Goal: Task Accomplishment & Management: Use online tool/utility

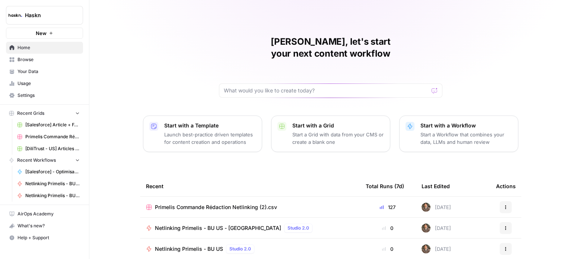
click at [61, 94] on span "Settings" at bounding box center [49, 95] width 62 height 7
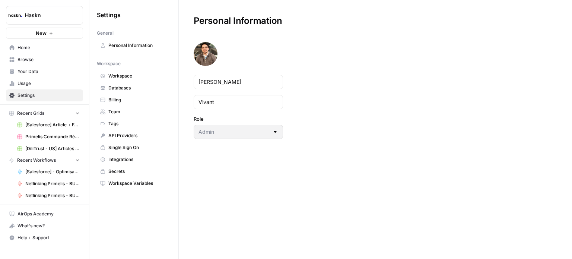
click at [127, 97] on span "Billing" at bounding box center [137, 100] width 59 height 7
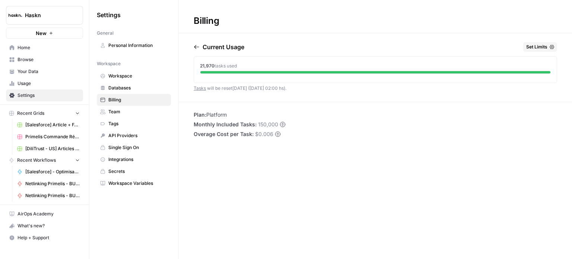
click at [132, 186] on link "Workspace Variables" at bounding box center [134, 183] width 74 height 12
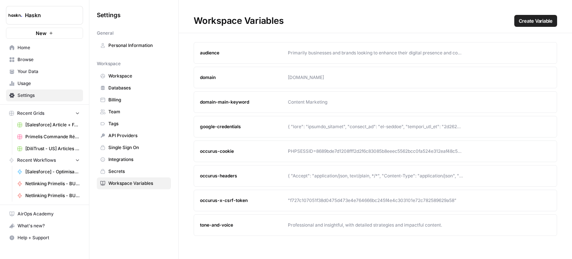
click at [128, 172] on span "Secrets" at bounding box center [137, 171] width 59 height 7
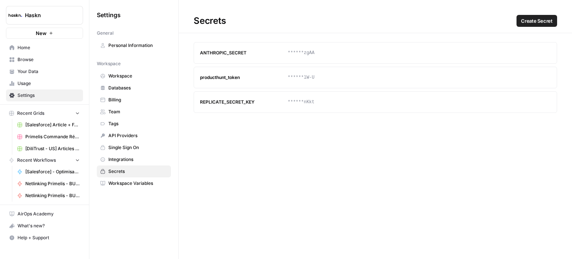
click at [127, 161] on span "Integrations" at bounding box center [137, 159] width 59 height 7
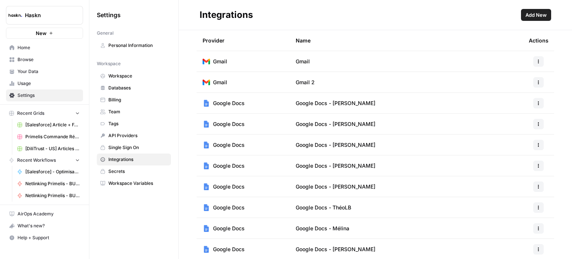
click at [123, 168] on span "Secrets" at bounding box center [137, 171] width 59 height 7
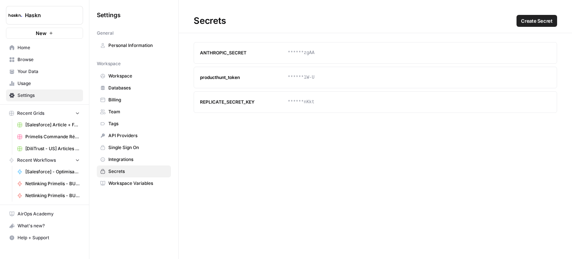
click at [124, 158] on span "Integrations" at bounding box center [137, 159] width 59 height 7
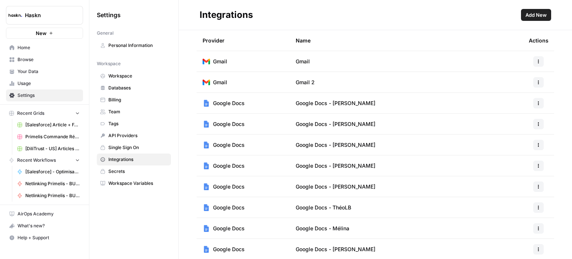
click at [127, 149] on span "Single Sign On" at bounding box center [137, 147] width 59 height 7
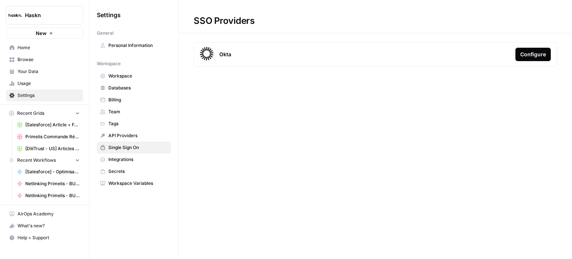
click at [130, 134] on span "API Providers" at bounding box center [137, 135] width 59 height 7
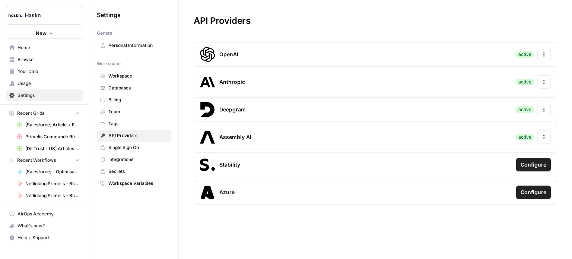
click at [131, 126] on link "Tags" at bounding box center [134, 124] width 74 height 12
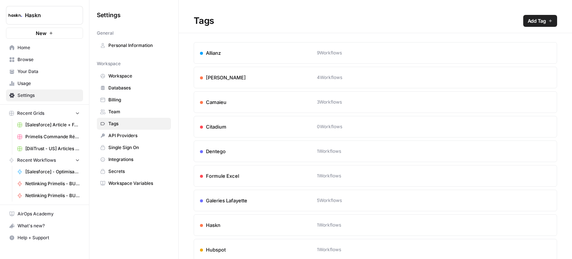
click at [133, 115] on link "Team" at bounding box center [134, 112] width 74 height 12
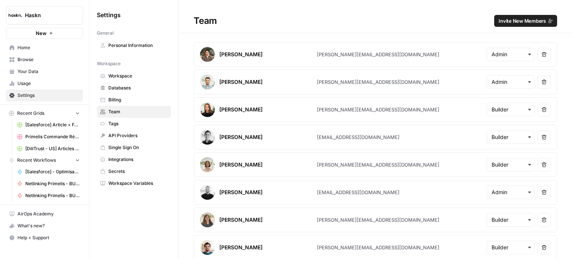
click at [135, 95] on link "Billing" at bounding box center [134, 100] width 74 height 12
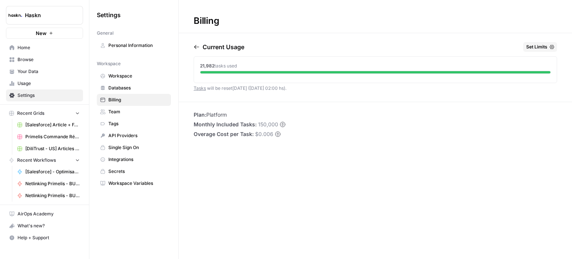
click at [139, 88] on span "Databases" at bounding box center [137, 88] width 59 height 7
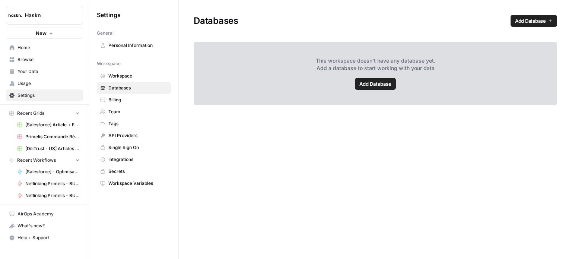
click at [143, 77] on span "Workspace" at bounding box center [137, 76] width 59 height 7
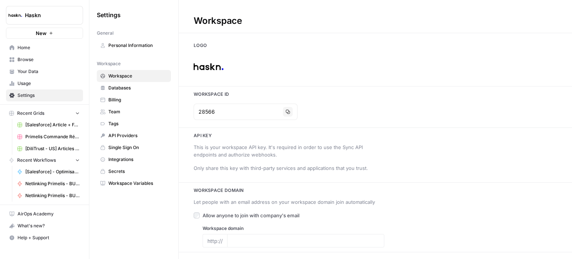
type input "[DOMAIN_NAME]"
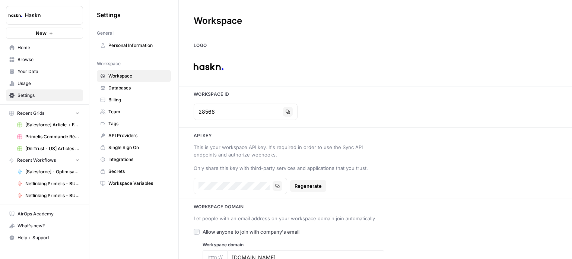
click at [130, 94] on link "Billing" at bounding box center [134, 100] width 74 height 12
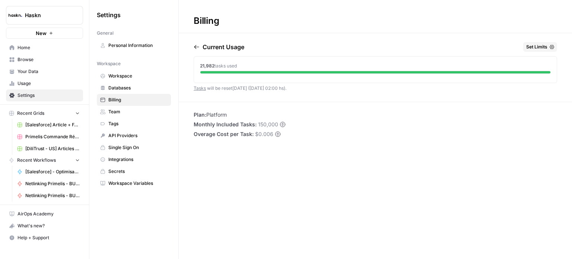
click at [138, 89] on span "Databases" at bounding box center [137, 88] width 59 height 7
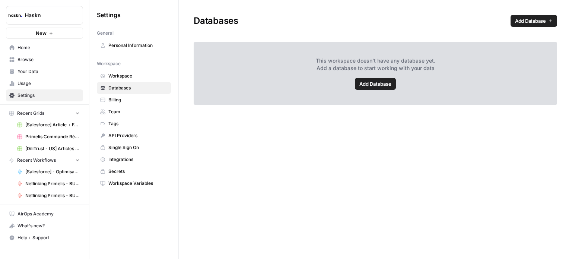
click at [545, 22] on span "Add Database" at bounding box center [530, 20] width 31 height 7
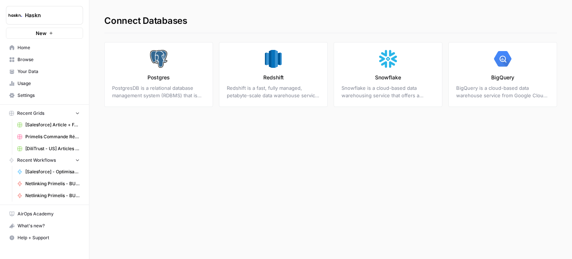
click at [49, 69] on span "Your Data" at bounding box center [49, 71] width 62 height 7
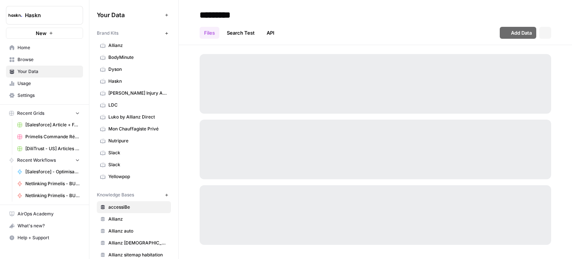
click at [52, 82] on span "Usage" at bounding box center [49, 83] width 62 height 7
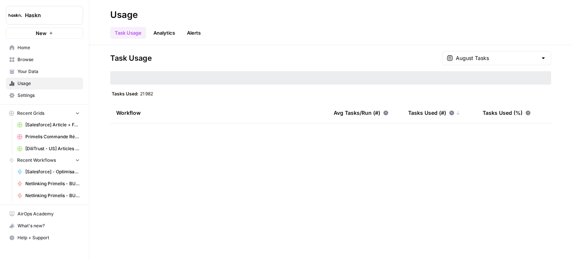
click at [61, 94] on span "Settings" at bounding box center [49, 95] width 62 height 7
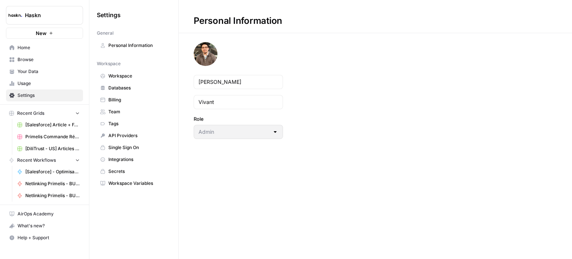
click at [133, 162] on link "Integrations" at bounding box center [134, 160] width 74 height 12
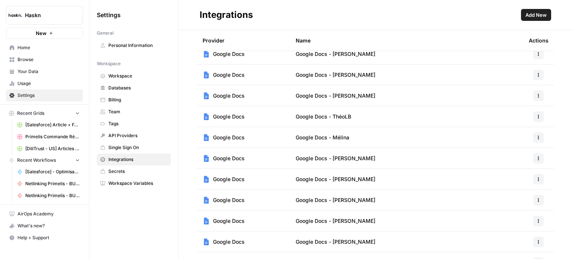
scroll to position [186, 0]
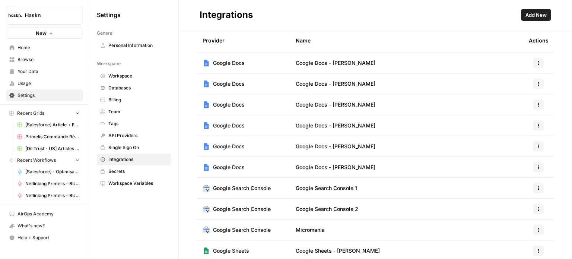
click at [534, 15] on span "Add New" at bounding box center [536, 14] width 21 height 7
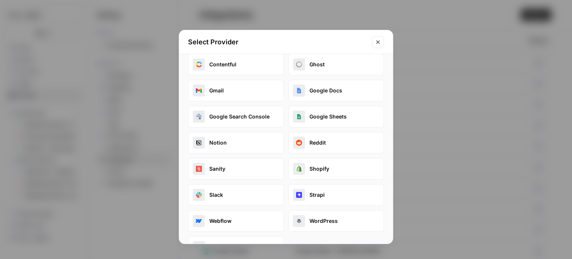
scroll to position [0, 0]
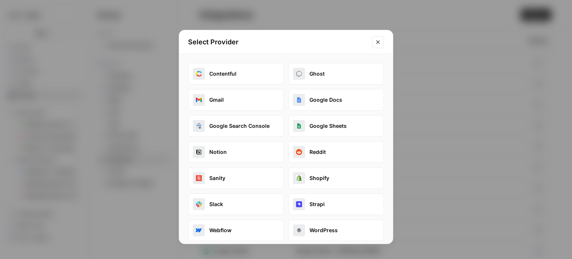
click at [332, 153] on button "Reddit" at bounding box center [336, 152] width 96 height 22
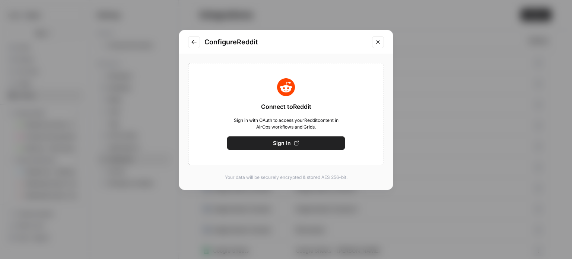
click at [195, 39] on icon "Go to previous step" at bounding box center [194, 42] width 6 height 6
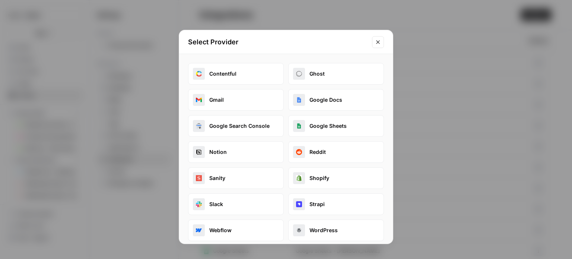
click at [379, 43] on icon "Close modal" at bounding box center [377, 41] width 3 height 3
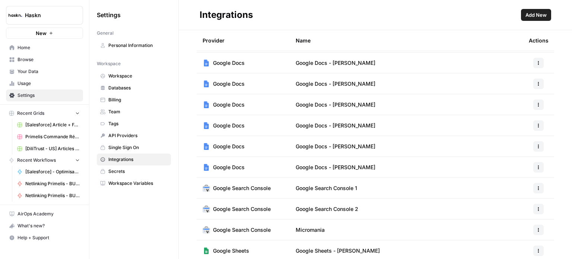
click at [60, 87] on link "Usage" at bounding box center [44, 84] width 77 height 12
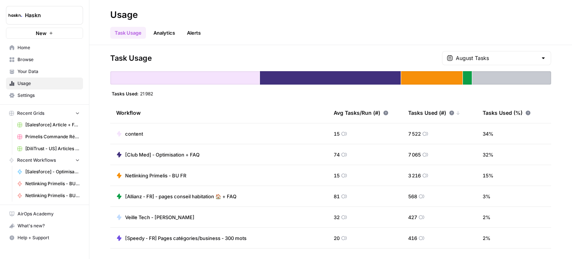
click at [61, 66] on link "Your Data" at bounding box center [44, 72] width 77 height 12
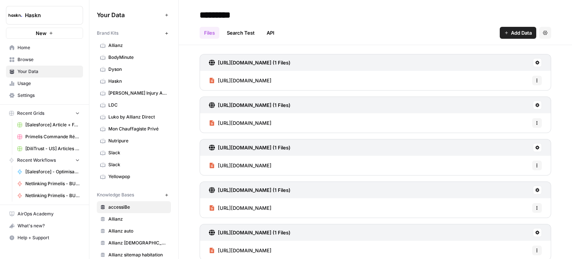
click at [64, 54] on link "Browse" at bounding box center [44, 60] width 77 height 12
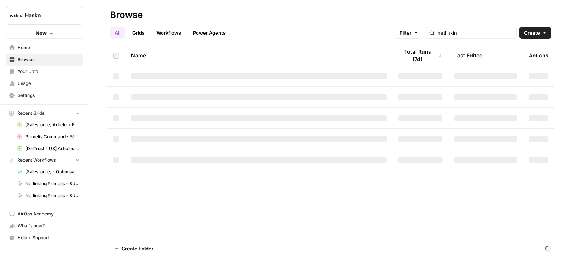
click at [56, 50] on span "Home" at bounding box center [49, 47] width 62 height 7
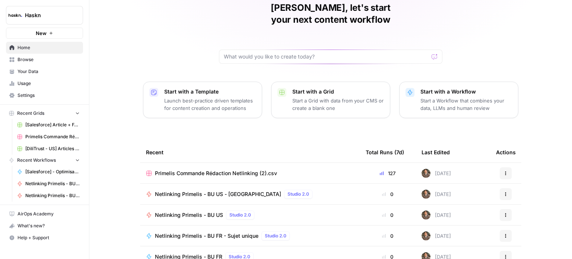
scroll to position [75, 0]
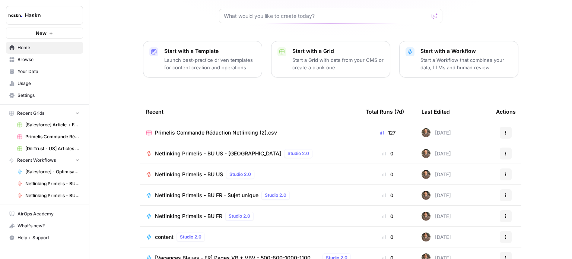
click at [43, 62] on span "Browse" at bounding box center [49, 59] width 62 height 7
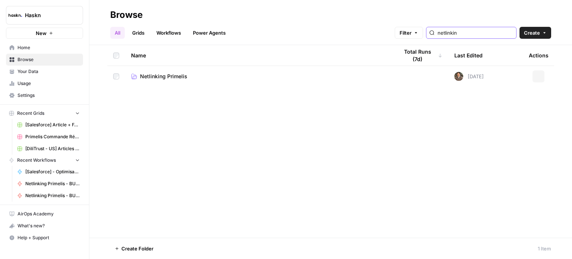
click at [467, 32] on input "netlinkin" at bounding box center [476, 32] width 76 height 7
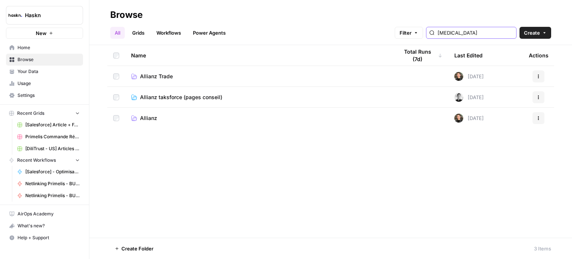
type input "[MEDICAL_DATA]"
click at [143, 119] on span "Allianz" at bounding box center [148, 117] width 17 height 7
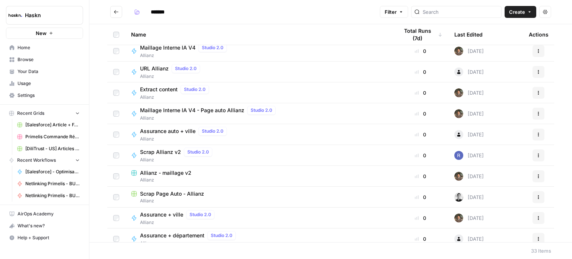
scroll to position [130, 0]
click at [465, 12] on input "search" at bounding box center [461, 11] width 76 height 7
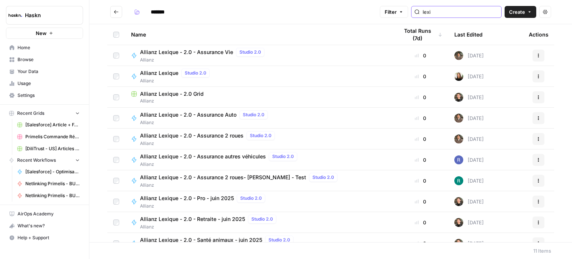
type input "lexi"
click at [195, 100] on span "Allianz" at bounding box center [259, 101] width 256 height 7
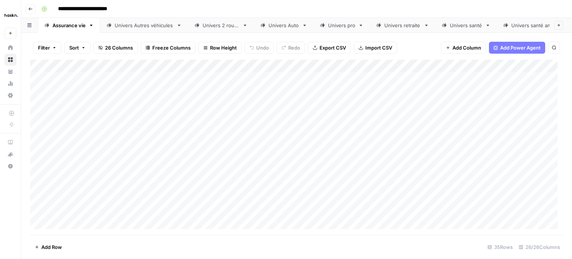
click at [151, 25] on div "Univers Autres véhicules" at bounding box center [144, 25] width 59 height 7
click at [227, 22] on div "Univers 2 roues" at bounding box center [221, 25] width 37 height 7
click at [286, 22] on div "Univers Auto" at bounding box center [284, 25] width 31 height 7
click at [522, 25] on div "Sheet 1" at bounding box center [530, 25] width 17 height 7
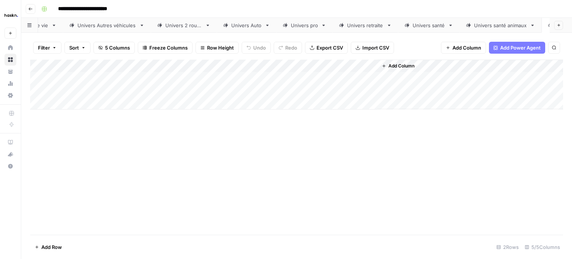
scroll to position [0, 72]
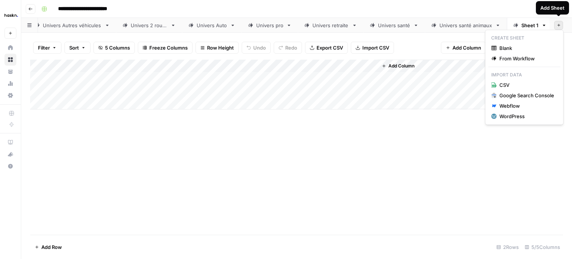
click at [559, 21] on button "Add Sheet" at bounding box center [559, 25] width 9 height 9
click at [517, 47] on span "Blank" at bounding box center [527, 47] width 55 height 7
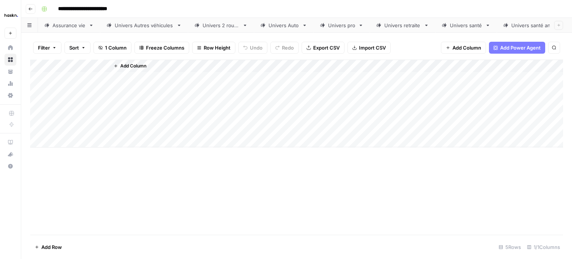
scroll to position [0, 114]
click at [542, 19] on link "Blank" at bounding box center [533, 25] width 42 height 15
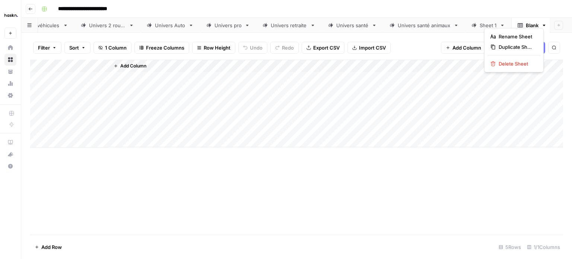
click at [542, 23] on icon "button" at bounding box center [544, 25] width 5 height 5
click at [514, 61] on span "Delete Sheet" at bounding box center [517, 63] width 36 height 7
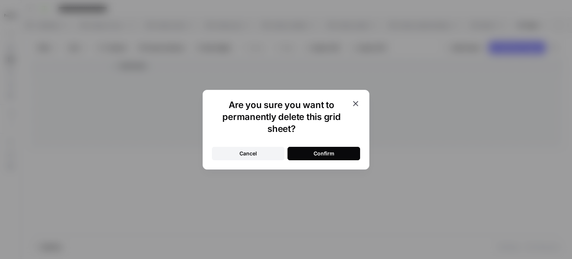
click at [328, 150] on div "Confirm" at bounding box center [324, 153] width 21 height 7
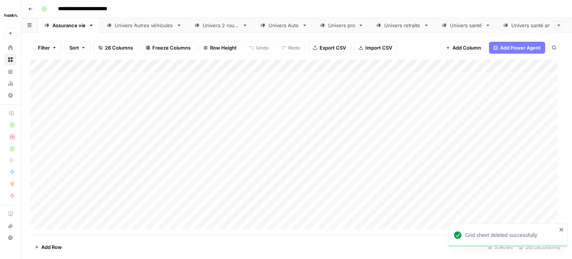
click at [28, 7] on icon "button" at bounding box center [30, 9] width 4 height 4
click at [32, 8] on icon "button" at bounding box center [30, 9] width 4 height 4
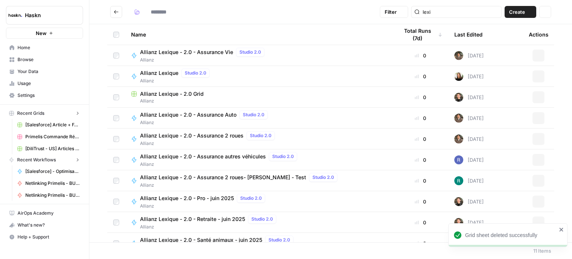
type input "*******"
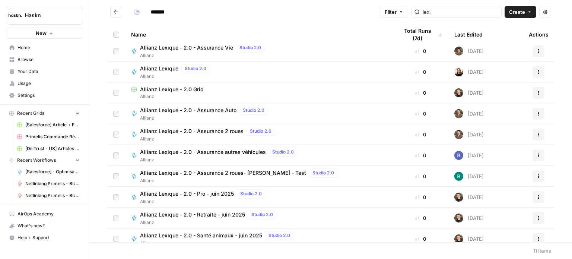
scroll to position [32, 0]
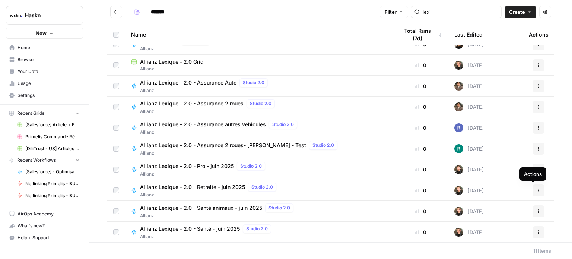
click at [533, 191] on button "Actions" at bounding box center [539, 190] width 12 height 12
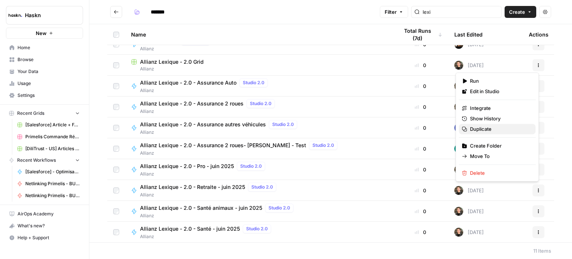
click at [506, 124] on button "Duplicate" at bounding box center [497, 129] width 77 height 10
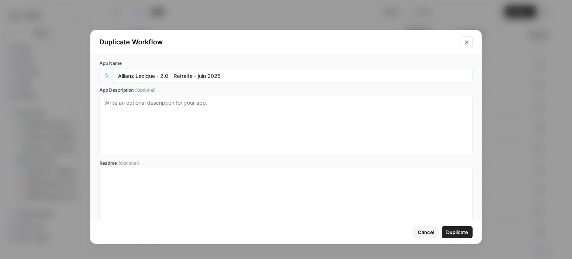
click at [182, 74] on input "Allianz Lexique - 2.0 - Retraite - juin 2025" at bounding box center [293, 75] width 350 height 7
click at [214, 74] on input "Allianz Lexique - 2.0 - Emprunteur - [DATE]" at bounding box center [293, 75] width 350 height 7
type input "Allianz Lexique - 2.0 - Emprunteur - [DATE]"
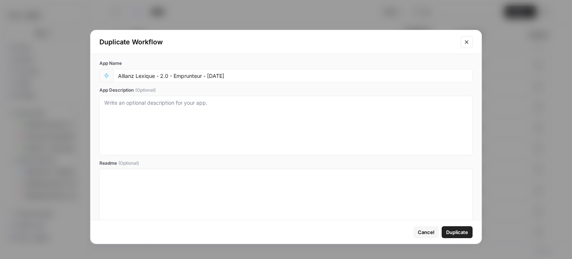
click at [461, 230] on span "Duplicate" at bounding box center [457, 231] width 22 height 7
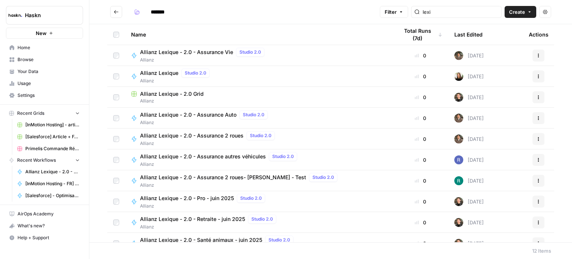
scroll to position [53, 0]
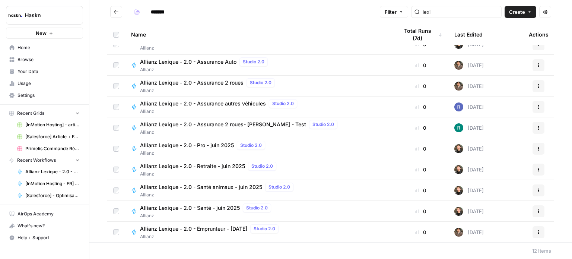
click at [236, 226] on span "Allianz Lexique - 2.0 - Emprunteur - [DATE]" at bounding box center [193, 228] width 107 height 7
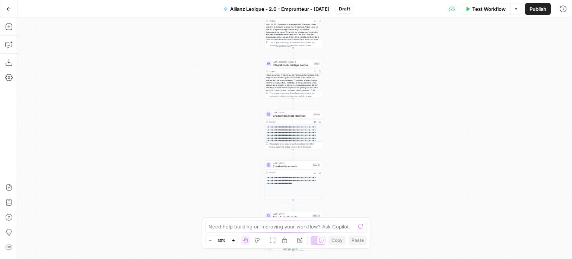
drag, startPoint x: 212, startPoint y: 102, endPoint x: 175, endPoint y: 231, distance: 133.6
click at [177, 228] on div "Workflow Set Inputs Inputs LLM · Perplexity Sonar Prompt LLM Step 16 Output Exp…" at bounding box center [295, 138] width 555 height 241
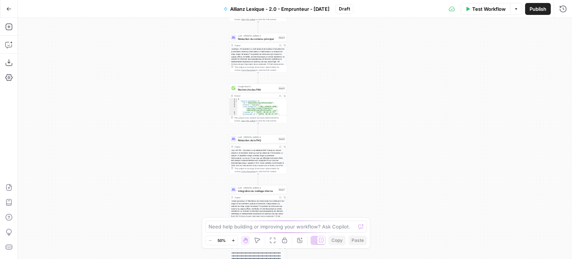
drag, startPoint x: 183, startPoint y: 105, endPoint x: 170, endPoint y: 157, distance: 53.9
click at [170, 157] on div "Workflow Set Inputs Inputs LLM · Perplexity Sonar Prompt LLM Step 16 Output Exp…" at bounding box center [295, 138] width 555 height 241
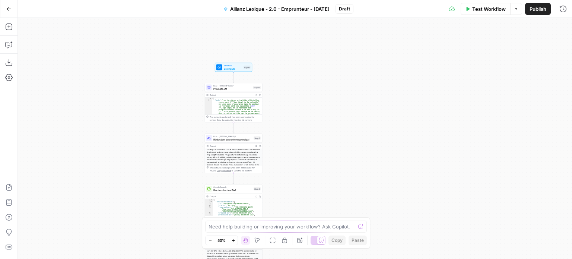
drag, startPoint x: 185, startPoint y: 79, endPoint x: 173, endPoint y: 131, distance: 53.2
click at [173, 131] on div "Workflow Set Inputs Inputs LLM · Perplexity Sonar Prompt LLM Step 16 Output Exp…" at bounding box center [295, 138] width 555 height 241
drag, startPoint x: 176, startPoint y: 83, endPoint x: 177, endPoint y: 91, distance: 7.9
click at [177, 91] on div "Workflow Set Inputs Inputs LLM · Perplexity Sonar Prompt LLM Step 16 Output Exp…" at bounding box center [295, 138] width 555 height 241
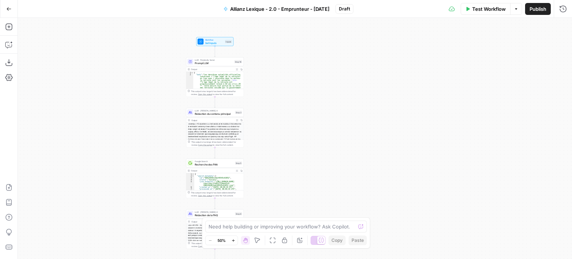
drag, startPoint x: 171, startPoint y: 125, endPoint x: 153, endPoint y: 89, distance: 40.7
click at [153, 89] on div "Workflow Set Inputs Inputs LLM · Perplexity Sonar Prompt LLM Step 16 Output Exp…" at bounding box center [295, 138] width 555 height 241
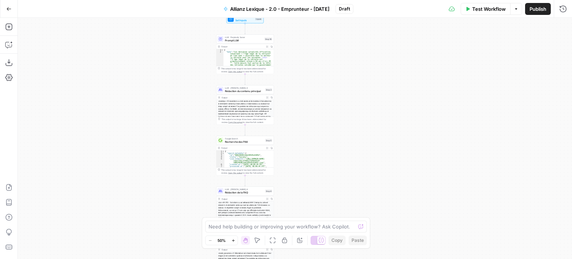
drag, startPoint x: 281, startPoint y: 116, endPoint x: 310, endPoint y: 96, distance: 35.1
click at [310, 96] on div "Workflow Set Inputs Inputs LLM · Perplexity Sonar Prompt LLM Step 16 Output Exp…" at bounding box center [295, 138] width 555 height 241
drag, startPoint x: 386, startPoint y: 85, endPoint x: 387, endPoint y: 70, distance: 15.3
click at [387, 70] on div "Workflow Set Inputs Inputs LLM · Perplexity Sonar Prompt LLM Step 16 Output Exp…" at bounding box center [295, 138] width 555 height 241
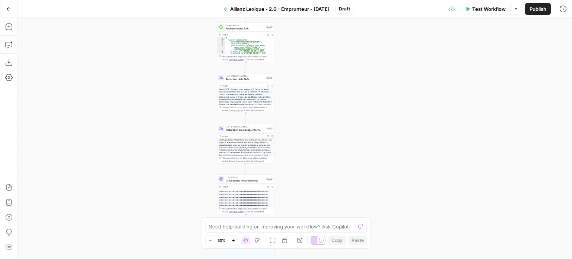
drag, startPoint x: 377, startPoint y: 162, endPoint x: 375, endPoint y: 117, distance: 45.5
click at [375, 117] on div "Workflow Set Inputs Inputs LLM · Perplexity Sonar Prompt LLM Step 16 Output Exp…" at bounding box center [295, 138] width 555 height 241
drag, startPoint x: 373, startPoint y: 141, endPoint x: 374, endPoint y: 110, distance: 31.3
click at [374, 110] on div "Workflow Set Inputs Inputs LLM · Perplexity Sonar Prompt LLM Step 16 Output Exp…" at bounding box center [295, 138] width 555 height 241
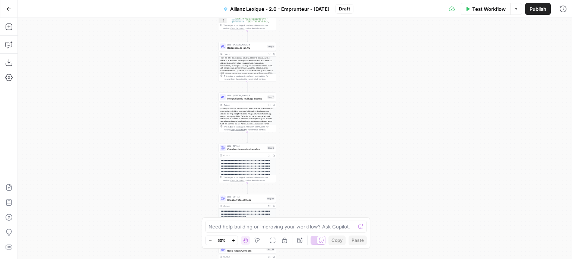
drag, startPoint x: 373, startPoint y: 126, endPoint x: 375, endPoint y: 116, distance: 10.6
click at [375, 116] on div "Workflow Set Inputs Inputs LLM · Perplexity Sonar Prompt LLM Step 16 Output Exp…" at bounding box center [295, 138] width 555 height 241
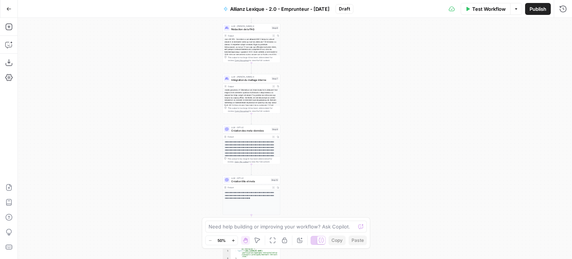
drag, startPoint x: 374, startPoint y: 132, endPoint x: 381, endPoint y: 107, distance: 25.9
click at [381, 107] on div "Workflow Set Inputs Inputs LLM · Perplexity Sonar Prompt LLM Step 16 Output Exp…" at bounding box center [295, 138] width 555 height 241
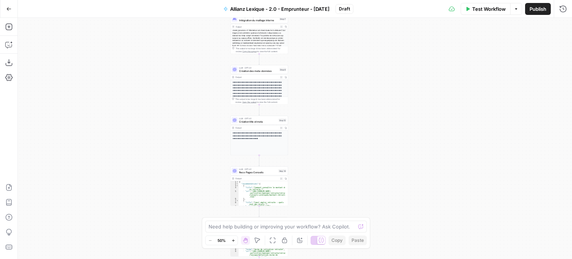
drag, startPoint x: 364, startPoint y: 145, endPoint x: 364, endPoint y: 141, distance: 3.8
click at [364, 141] on div "Workflow Set Inputs Inputs LLM · Perplexity Sonar Prompt LLM Step 16 Output Exp…" at bounding box center [295, 138] width 555 height 241
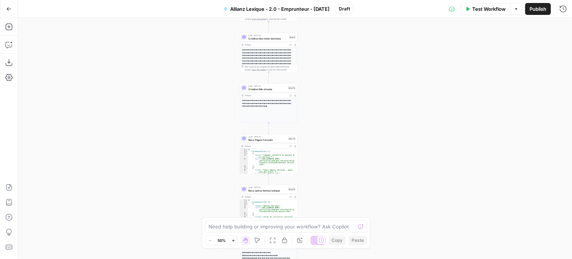
drag, startPoint x: 363, startPoint y: 143, endPoint x: 373, endPoint y: 111, distance: 33.7
click at [373, 111] on div "Workflow Set Inputs Inputs LLM · Perplexity Sonar Prompt LLM Step 16 Output Exp…" at bounding box center [295, 138] width 555 height 241
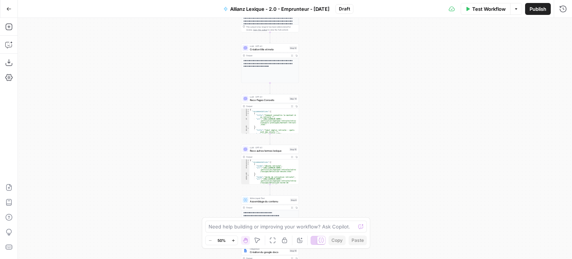
drag, startPoint x: 369, startPoint y: 182, endPoint x: 369, endPoint y: 117, distance: 65.2
click at [369, 115] on div "Workflow Set Inputs Inputs LLM · Perplexity Sonar Prompt LLM Step 16 Output Exp…" at bounding box center [295, 138] width 555 height 241
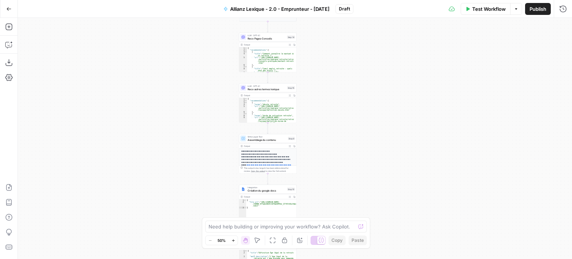
drag, startPoint x: 372, startPoint y: 145, endPoint x: 368, endPoint y: 127, distance: 18.8
click at [368, 127] on div "Workflow Set Inputs Inputs LLM · Perplexity Sonar Prompt LLM Step 16 Output Exp…" at bounding box center [295, 138] width 555 height 241
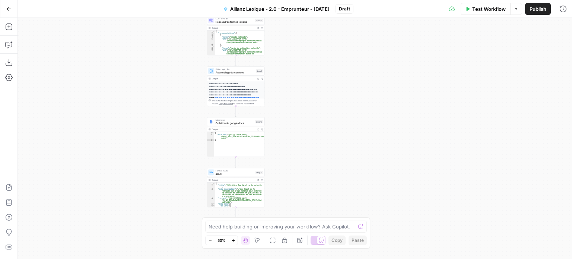
drag, startPoint x: 349, startPoint y: 124, endPoint x: 326, endPoint y: 74, distance: 55.2
click at [326, 74] on div "Workflow Set Inputs Inputs LLM · Perplexity Sonar Prompt LLM Step 16 Output Exp…" at bounding box center [295, 138] width 555 height 241
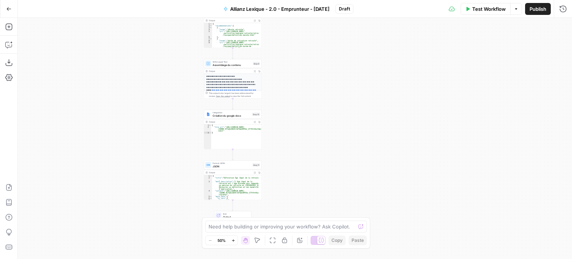
drag, startPoint x: 319, startPoint y: 120, endPoint x: 340, endPoint y: 25, distance: 97.3
click at [340, 25] on div "Workflow Set Inputs Inputs LLM · Perplexity Sonar Prompt LLM Step 16 Output Exp…" at bounding box center [295, 138] width 555 height 241
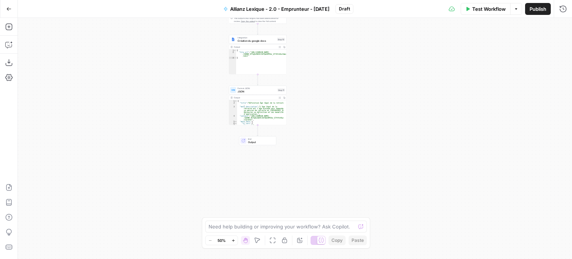
drag, startPoint x: 331, startPoint y: 71, endPoint x: 335, endPoint y: 168, distance: 97.3
click at [335, 161] on div "Workflow Set Inputs Inputs LLM · Perplexity Sonar Prompt LLM Step 16 Output Exp…" at bounding box center [295, 138] width 555 height 241
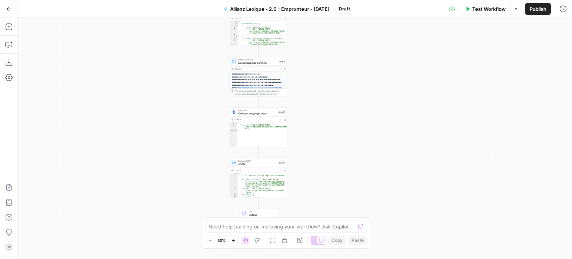
click at [313, 160] on div "Workflow Set Inputs Inputs LLM · Perplexity Sonar Prompt LLM Step 16 Output Exp…" at bounding box center [295, 138] width 555 height 241
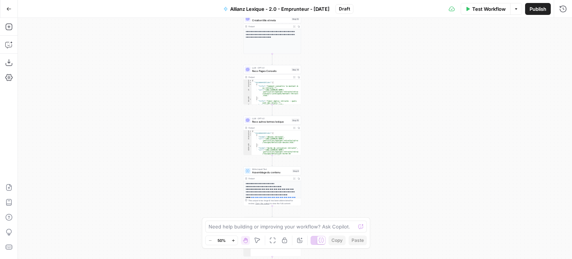
drag, startPoint x: 334, startPoint y: 90, endPoint x: 318, endPoint y: 125, distance: 38.2
click at [321, 123] on div "Workflow Set Inputs Inputs LLM · Perplexity Sonar Prompt LLM Step 16 Output Exp…" at bounding box center [295, 138] width 555 height 241
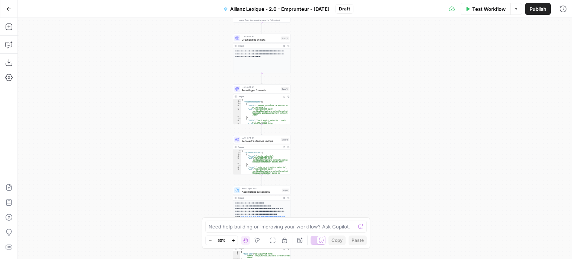
click at [320, 122] on div "Workflow Set Inputs Inputs LLM · Perplexity Sonar Prompt LLM Step 16 Output Exp…" at bounding box center [295, 138] width 555 height 241
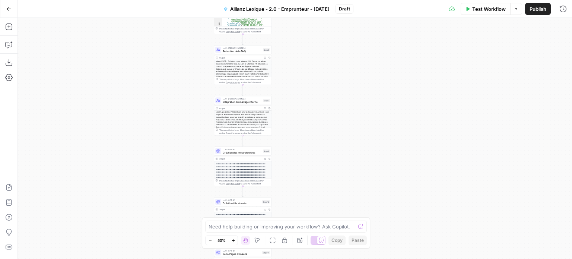
drag, startPoint x: 310, startPoint y: 161, endPoint x: 307, endPoint y: 119, distance: 41.8
click at [310, 161] on div "Workflow Set Inputs Inputs LLM · Perplexity Sonar Prompt LLM Step 16 Output Exp…" at bounding box center [295, 138] width 555 height 241
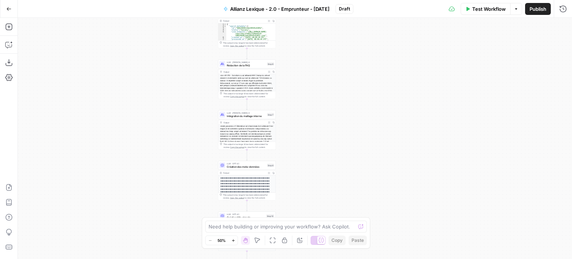
drag, startPoint x: 310, startPoint y: 77, endPoint x: 315, endPoint y: 146, distance: 68.7
click at [315, 146] on div "Workflow Set Inputs Inputs LLM · Perplexity Sonar Prompt LLM Step 16 Output Exp…" at bounding box center [295, 138] width 555 height 241
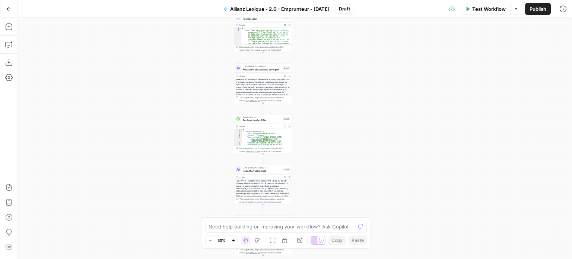
drag, startPoint x: 321, startPoint y: 113, endPoint x: 324, endPoint y: 128, distance: 15.5
click at [324, 129] on div "Workflow Set Inputs Inputs LLM · Perplexity Sonar Prompt LLM Step 16 Output Exp…" at bounding box center [295, 138] width 555 height 241
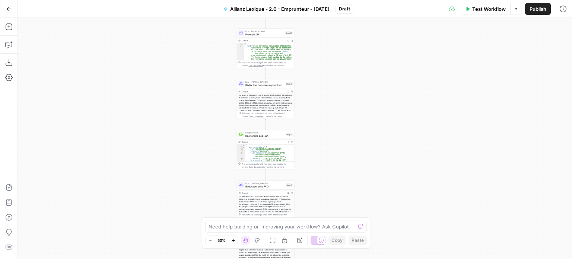
drag, startPoint x: 326, startPoint y: 88, endPoint x: 317, endPoint y: 144, distance: 57.1
click at [317, 144] on div "Workflow Set Inputs Inputs LLM · Perplexity Sonar Prompt LLM Step 16 Output Exp…" at bounding box center [295, 138] width 555 height 241
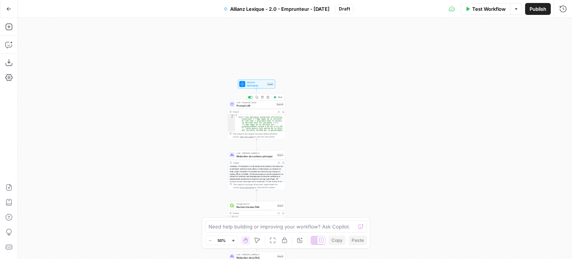
click at [268, 102] on span "LLM · Perplexity Sonar" at bounding box center [256, 102] width 38 height 3
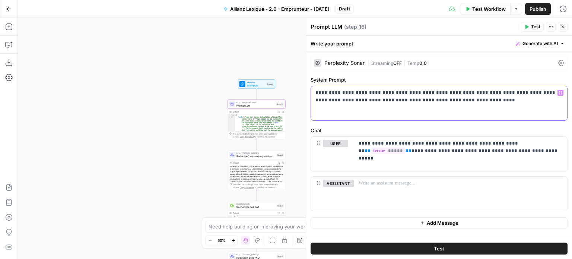
click at [334, 99] on p "**********" at bounding box center [440, 96] width 248 height 15
click at [340, 100] on p "**********" at bounding box center [440, 96] width 248 height 15
click at [343, 100] on p "**********" at bounding box center [440, 96] width 248 height 15
click at [448, 102] on p "**********" at bounding box center [440, 96] width 248 height 15
click at [462, 104] on div "**********" at bounding box center [439, 103] width 256 height 34
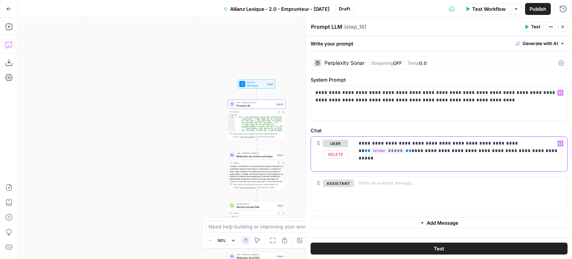
click at [473, 153] on p "**********" at bounding box center [461, 147] width 205 height 15
click at [474, 107] on div "**********" at bounding box center [439, 103] width 256 height 34
click at [495, 148] on p "**********" at bounding box center [461, 147] width 205 height 15
click at [479, 104] on div "**********" at bounding box center [439, 103] width 256 height 34
click at [478, 109] on div "**********" at bounding box center [439, 103] width 256 height 34
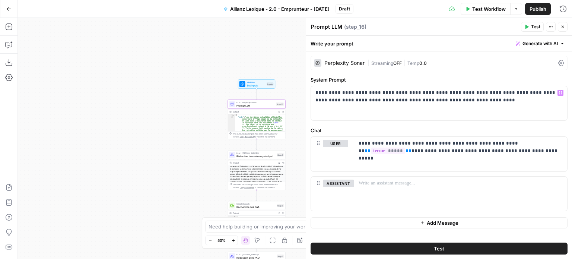
click at [167, 77] on div "Workflow Set Inputs Inputs LLM · Perplexity Sonar Prompt LLM Step 16 Output Exp…" at bounding box center [295, 138] width 555 height 241
click at [565, 30] on button "Close" at bounding box center [563, 27] width 10 height 10
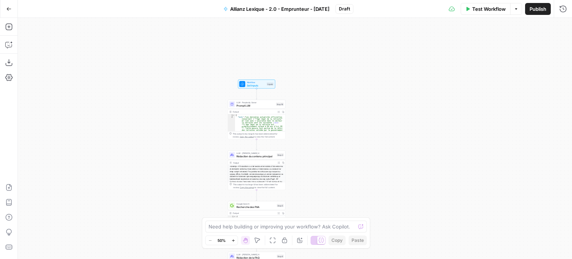
click at [9, 13] on button "Go Back" at bounding box center [8, 8] width 13 height 13
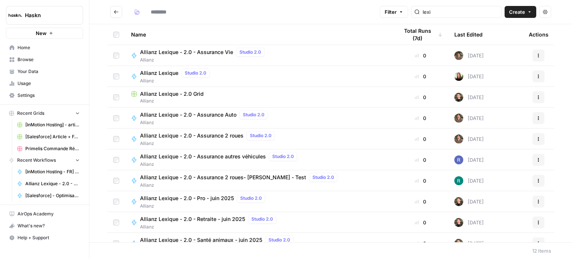
type input "*******"
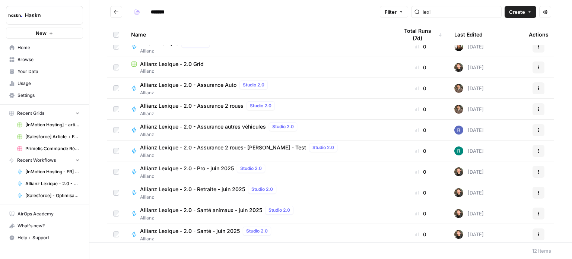
scroll to position [53, 0]
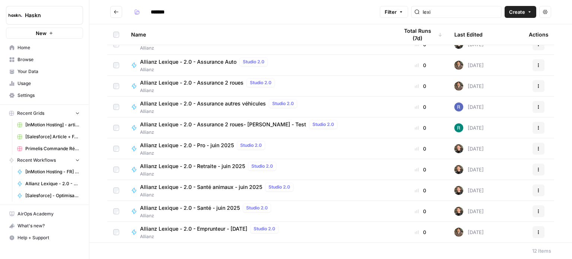
click at [231, 231] on span "Allianz Lexique - 2.0 - Emprunteur - [DATE]" at bounding box center [193, 228] width 107 height 7
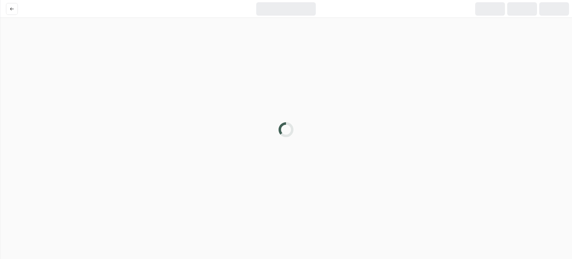
click at [355, 13] on div at bounding box center [286, 8] width 188 height 13
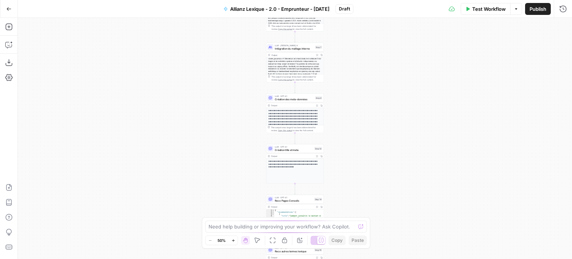
click at [279, 6] on span "Allianz Lexique - 2.0 - Emprunteur - [DATE]" at bounding box center [280, 8] width 100 height 7
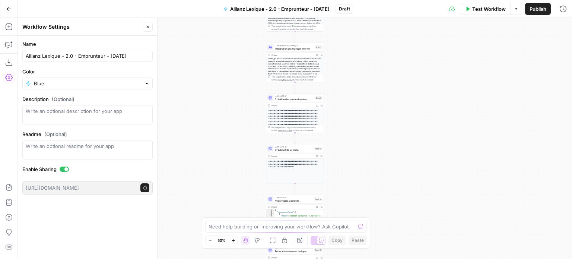
click at [225, 10] on button "Allianz Lexique - 2.0 - Emprunteur - [DATE]" at bounding box center [276, 9] width 115 height 12
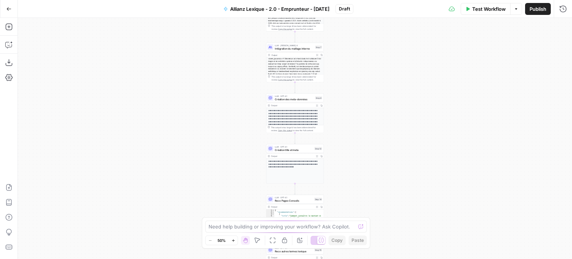
click at [230, 10] on span "Allianz Lexique - 2.0 - Emprunteur - [DATE]" at bounding box center [280, 8] width 100 height 7
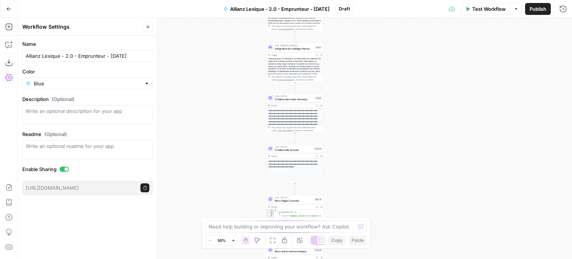
click at [25, 55] on div "Allianz Lexique - 2.0 - Emprunteur - [DATE]" at bounding box center [87, 56] width 130 height 12
click at [26, 56] on input "Allianz Lexique - 2.0 - Emprunteur - [DATE]" at bounding box center [88, 55] width 124 height 7
type input "[DRAFT] Allianz Lexique - 2.0 - Emprunteur - [DATE]"
click at [498, 88] on div "Workflow Set Inputs Inputs LLM · Perplexity Sonar Prompt LLM Step 16 Output Exp…" at bounding box center [295, 138] width 555 height 241
click at [147, 27] on icon "button" at bounding box center [148, 27] width 4 height 4
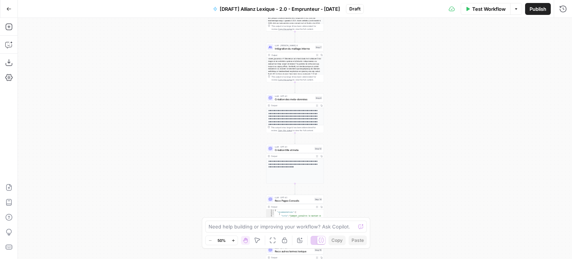
click at [164, 58] on div "Workflow Set Inputs Inputs LLM · Perplexity Sonar Prompt LLM Step 16 Output Exp…" at bounding box center [295, 138] width 555 height 241
click at [15, 9] on button "Go Back" at bounding box center [8, 8] width 13 height 13
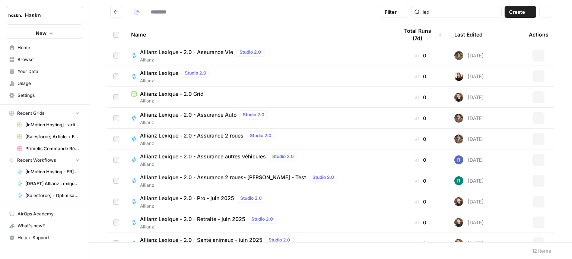
type input "*******"
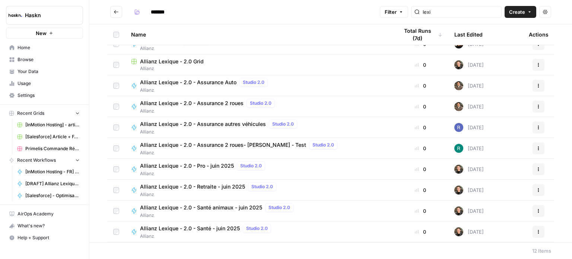
scroll to position [53, 0]
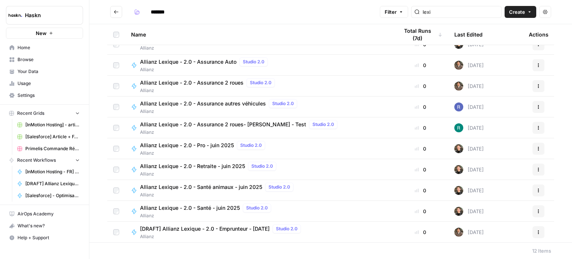
drag, startPoint x: 57, startPoint y: 47, endPoint x: 73, endPoint y: 47, distance: 16.0
click at [57, 47] on span "Home" at bounding box center [49, 47] width 62 height 7
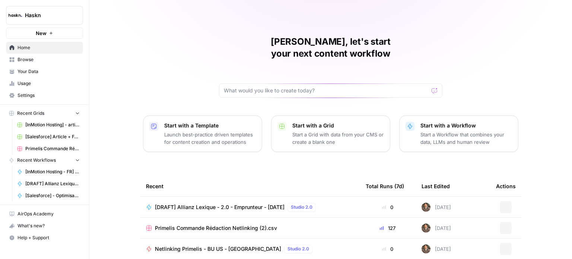
click at [192, 44] on div "[PERSON_NAME], let's start your next content workflow Start with a Template Lau…" at bounding box center [330, 177] width 483 height 355
click at [139, 59] on div "[PERSON_NAME], let's start your next content workflow Start with a Template Lau…" at bounding box center [330, 177] width 483 height 355
